Goal: Information Seeking & Learning: Find specific fact

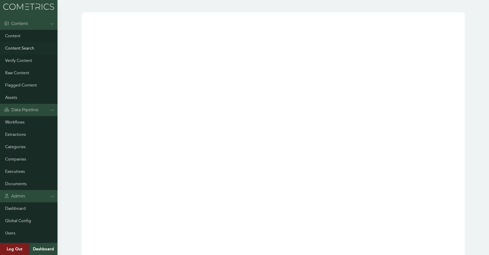
click at [23, 47] on link "Content Search" at bounding box center [29, 48] width 58 height 12
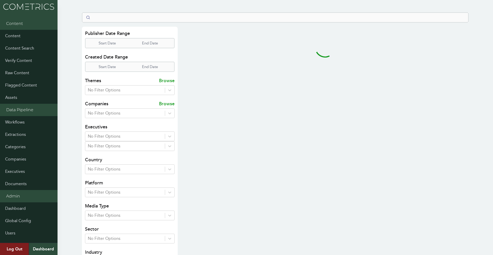
select select "50"
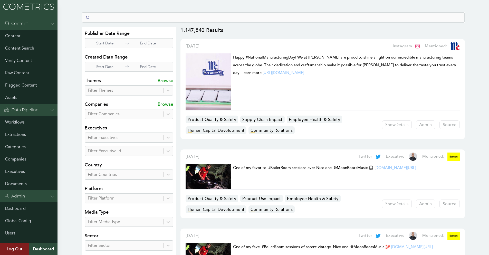
click at [116, 140] on div at bounding box center [124, 137] width 73 height 7
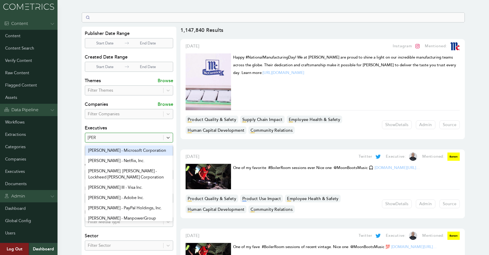
type input "[PERSON_NAME]"
click at [118, 147] on div "[PERSON_NAME] - Microsoft Corporation" at bounding box center [129, 150] width 88 height 10
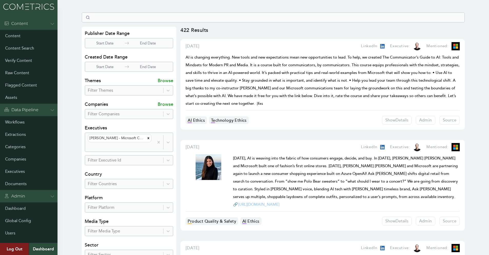
drag, startPoint x: 201, startPoint y: 27, endPoint x: 197, endPoint y: 29, distance: 4.5
click at [200, 27] on p "422 Results" at bounding box center [323, 33] width 284 height 12
click at [259, 169] on h1 "[DATE], AI is weaving into the fabric of how consumers engage, decide, and buy.…" at bounding box center [346, 181] width 227 height 54
drag, startPoint x: 336, startPoint y: 162, endPoint x: 219, endPoint y: 140, distance: 119.1
click at [336, 162] on h1 "[DATE], AI is weaving into the fabric of how consumers engage, decide, and buy.…" at bounding box center [346, 181] width 227 height 54
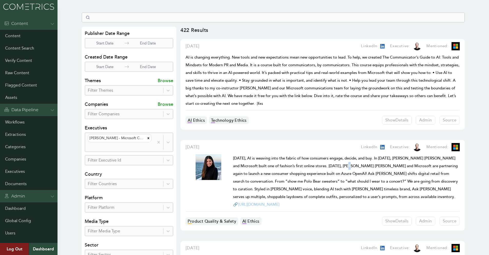
drag, startPoint x: 208, startPoint y: 146, endPoint x: 450, endPoint y: 177, distance: 244.7
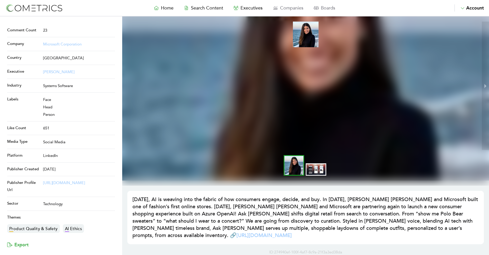
click at [327, 180] on div at bounding box center [305, 100] width 367 height 169
click at [323, 171] on li "slide item 2" at bounding box center [316, 169] width 21 height 12
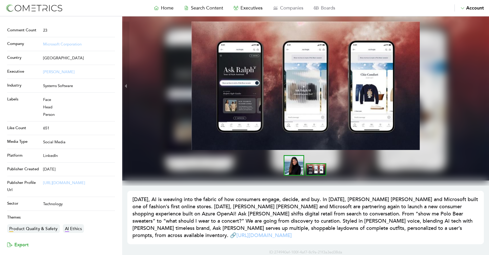
click at [294, 170] on li "slide item 1" at bounding box center [294, 165] width 21 height 21
